Goal: Navigation & Orientation: Find specific page/section

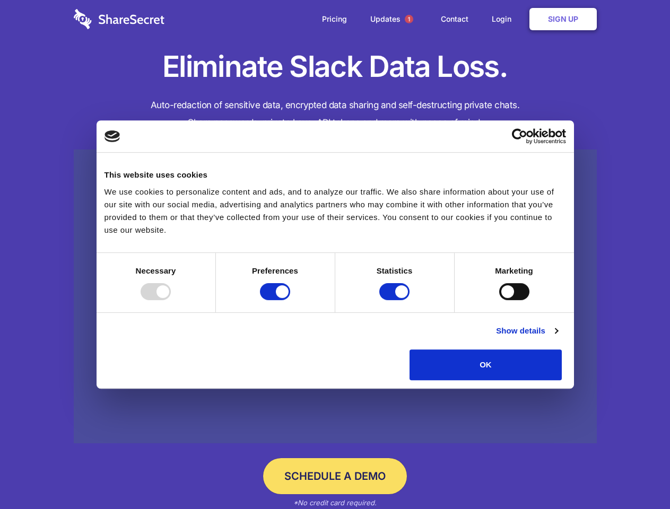
click at [171, 300] on div at bounding box center [156, 291] width 30 height 17
click at [290, 300] on input "Preferences" at bounding box center [275, 291] width 30 height 17
checkbox input "false"
click at [396, 300] on input "Statistics" at bounding box center [394, 291] width 30 height 17
checkbox input "false"
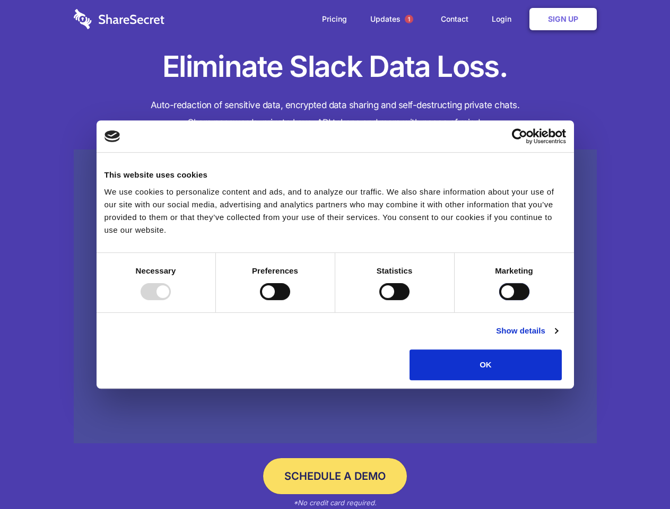
click at [499, 300] on input "Marketing" at bounding box center [514, 291] width 30 height 17
checkbox input "true"
click at [557, 337] on link "Show details" at bounding box center [527, 331] width 62 height 13
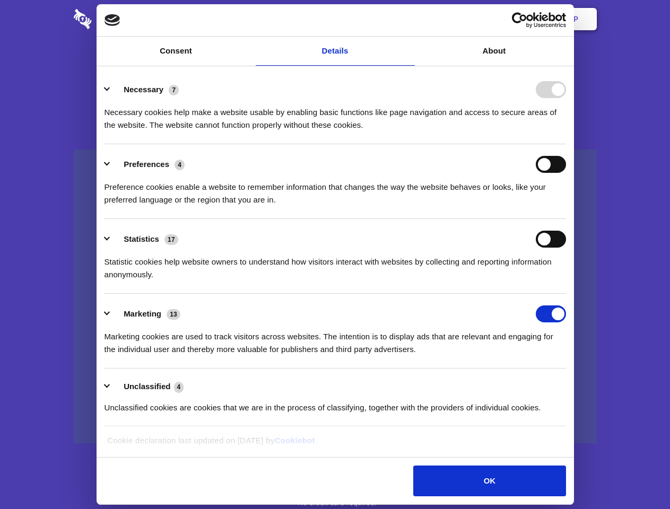
click at [566, 144] on li "Necessary 7 Necessary cookies help make a website usable by enabling basic func…" at bounding box center [334, 106] width 461 height 75
click at [408, 19] on span "1" at bounding box center [409, 19] width 8 height 8
